Goal: Task Accomplishment & Management: Use online tool/utility

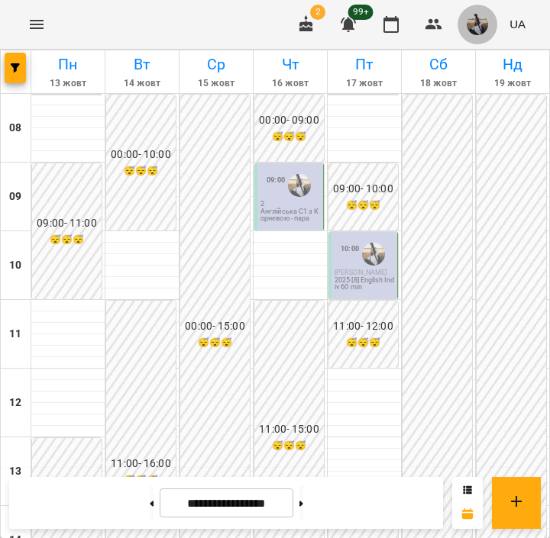
click at [478, 26] on img "button" at bounding box center [476, 24] width 21 height 21
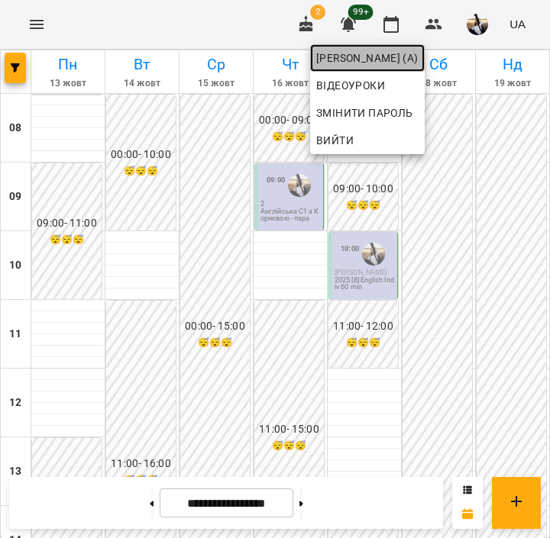
click at [418, 60] on span "[PERSON_NAME] (а)" at bounding box center [367, 58] width 102 height 18
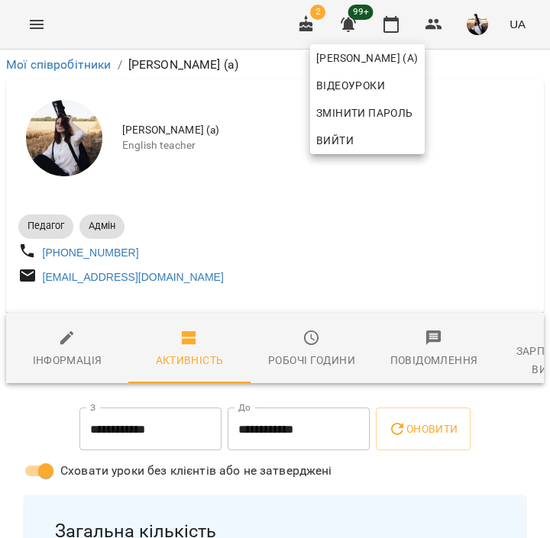
click at [524, 342] on div at bounding box center [275, 269] width 550 height 538
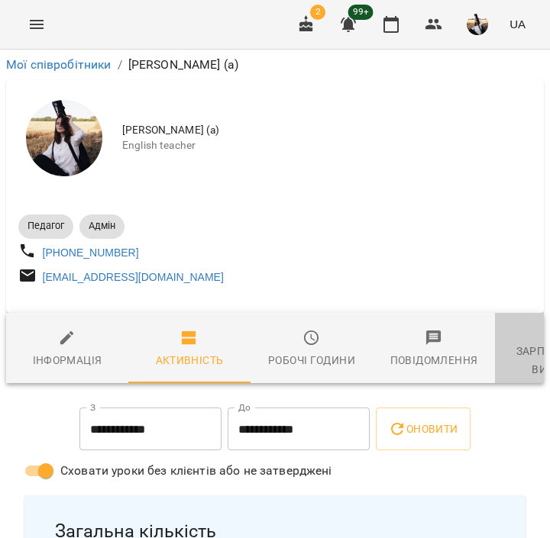
click at [521, 351] on div "Зарплатня та Витрати" at bounding box center [556, 360] width 104 height 37
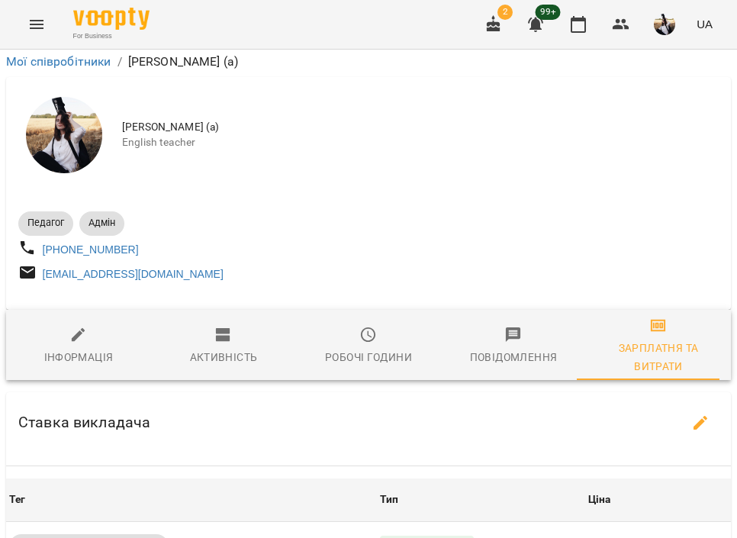
scroll to position [1417, 0]
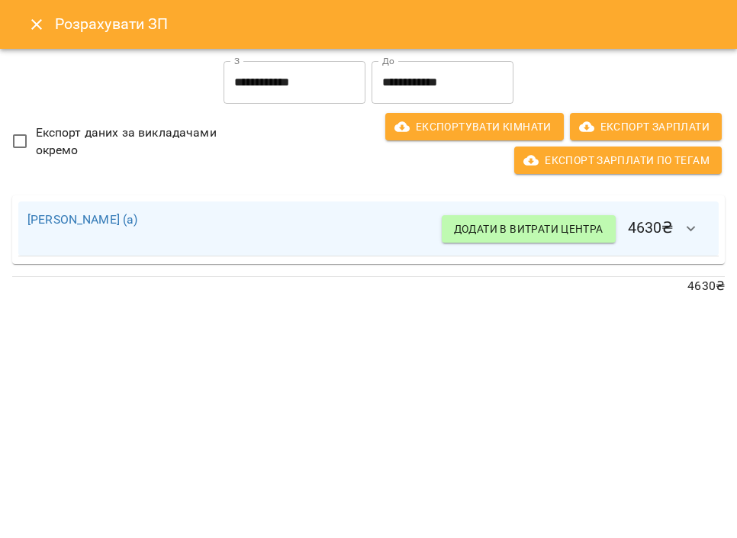
click at [27, 26] on icon "Close" at bounding box center [36, 24] width 18 height 18
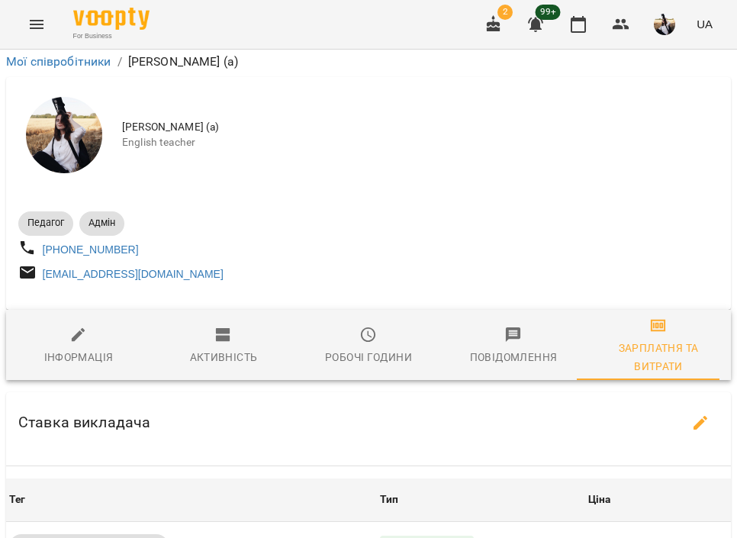
scroll to position [134, 0]
click at [549, 17] on img "button" at bounding box center [664, 24] width 21 height 21
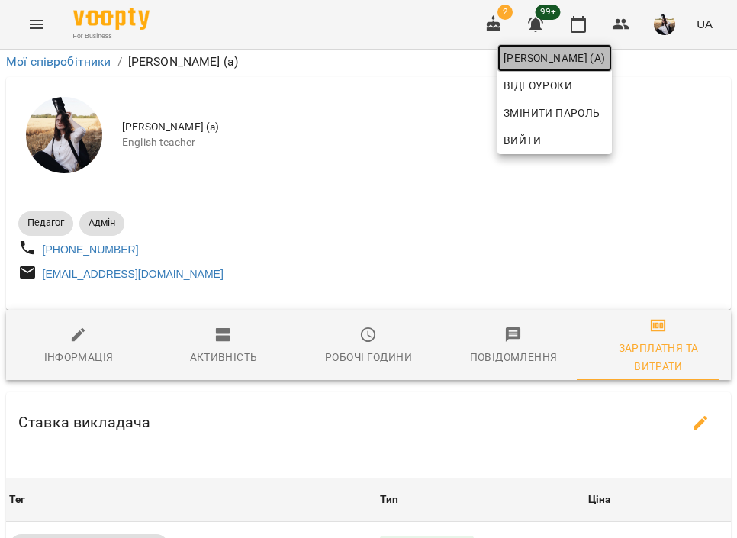
click at [549, 48] on link "[PERSON_NAME] (а)" at bounding box center [555, 57] width 114 height 27
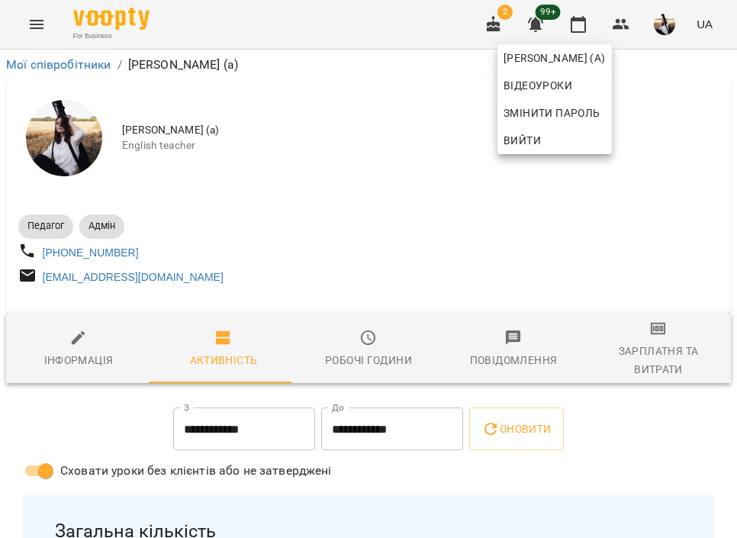
click at [549, 24] on div at bounding box center [368, 269] width 737 height 538
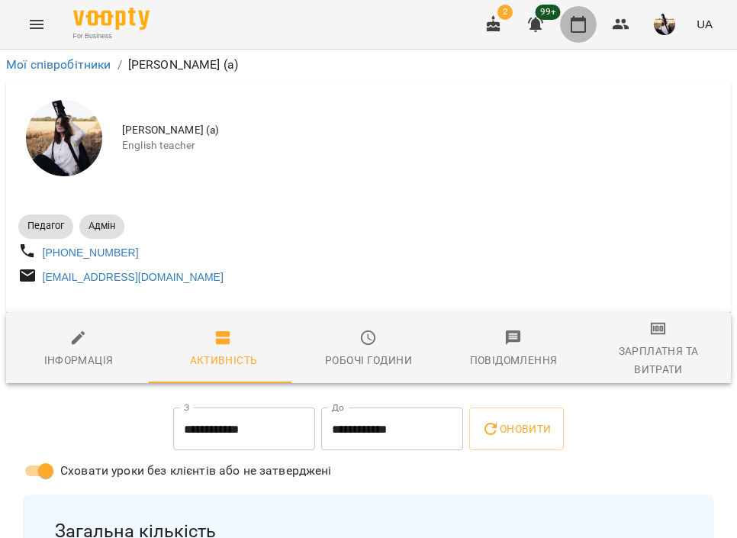
click at [549, 23] on icon "button" at bounding box center [578, 24] width 18 height 18
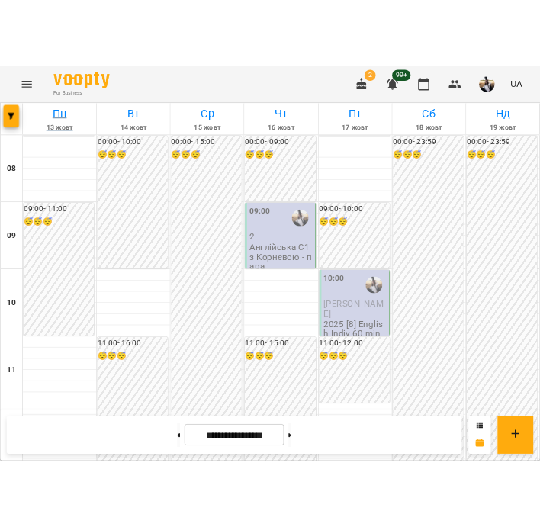
scroll to position [445, 0]
